Goal: Check status: Check status

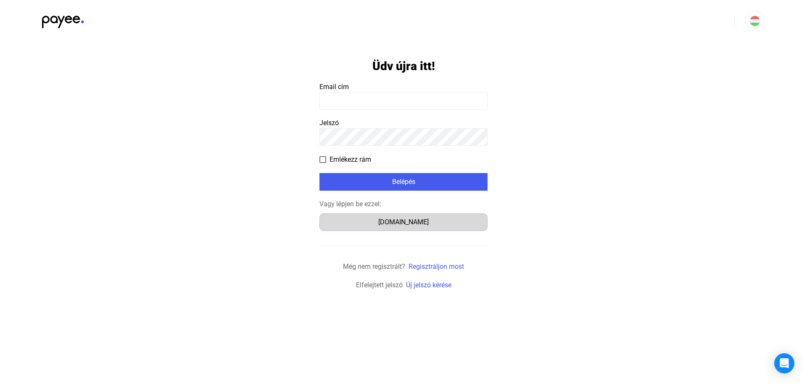
click at [384, 221] on div "[DOMAIN_NAME]" at bounding box center [403, 222] width 162 height 10
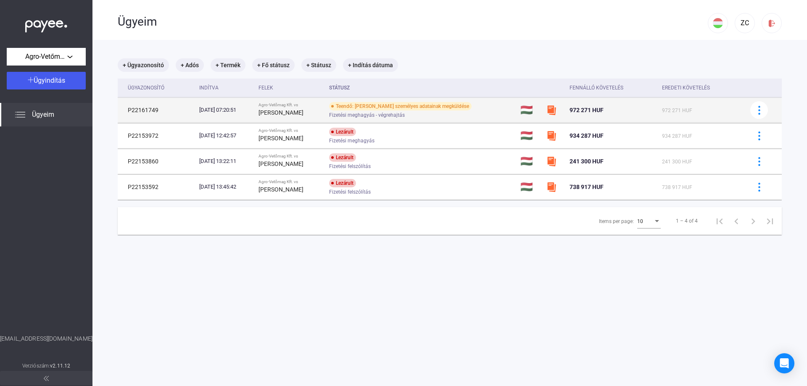
click at [238, 113] on div "2025.09.26. 07:20:51" at bounding box center [225, 110] width 53 height 8
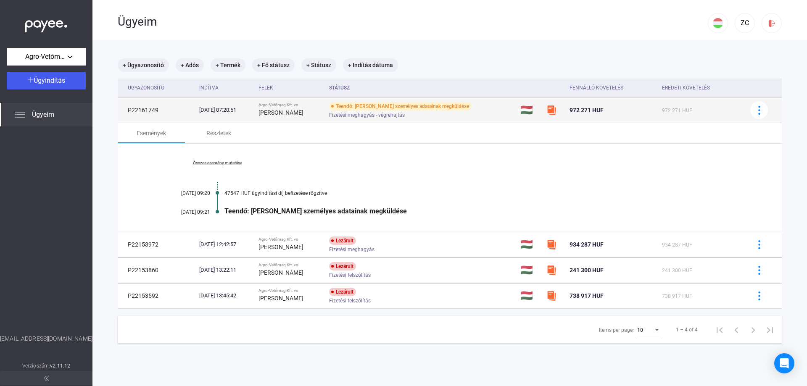
click at [122, 108] on td "P22161749" at bounding box center [157, 109] width 78 height 25
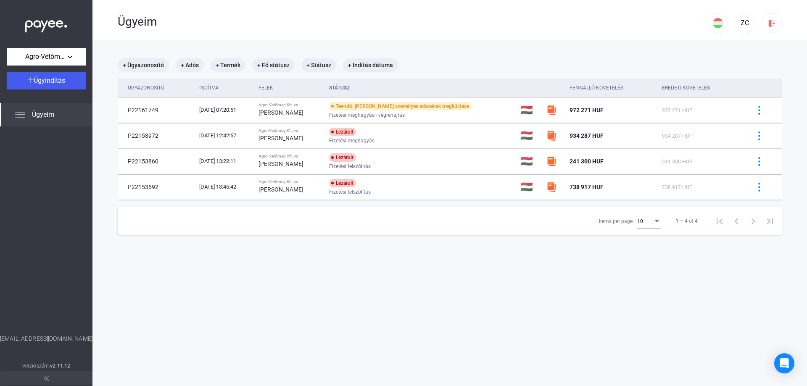
copy td "P22161749"
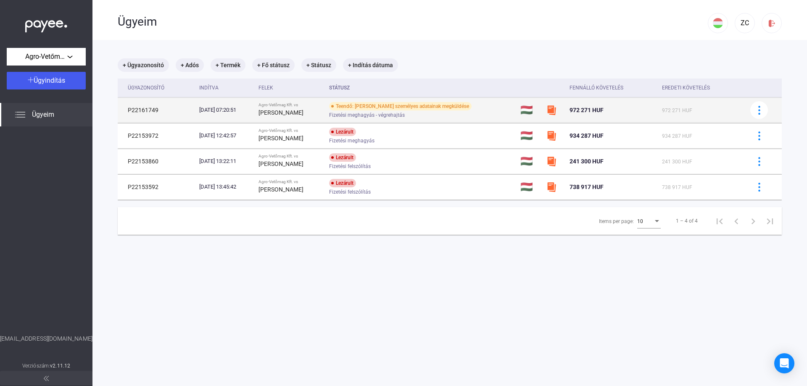
click at [210, 111] on div "2025.09.26. 07:20:51" at bounding box center [225, 110] width 53 height 8
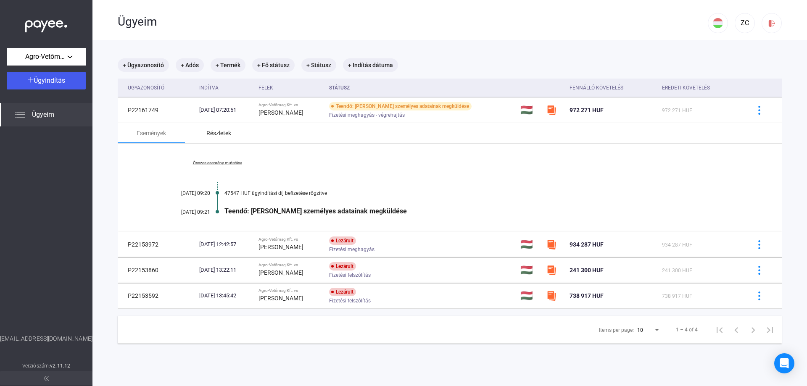
click at [220, 131] on div "Részletek" at bounding box center [218, 133] width 25 height 10
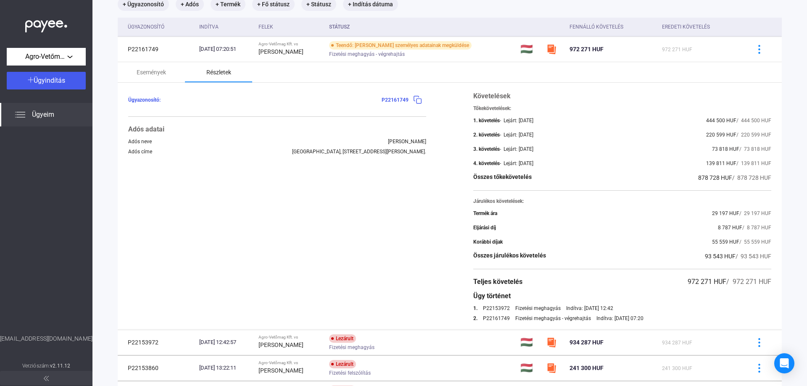
scroll to position [42, 0]
